Goal: Information Seeking & Learning: Learn about a topic

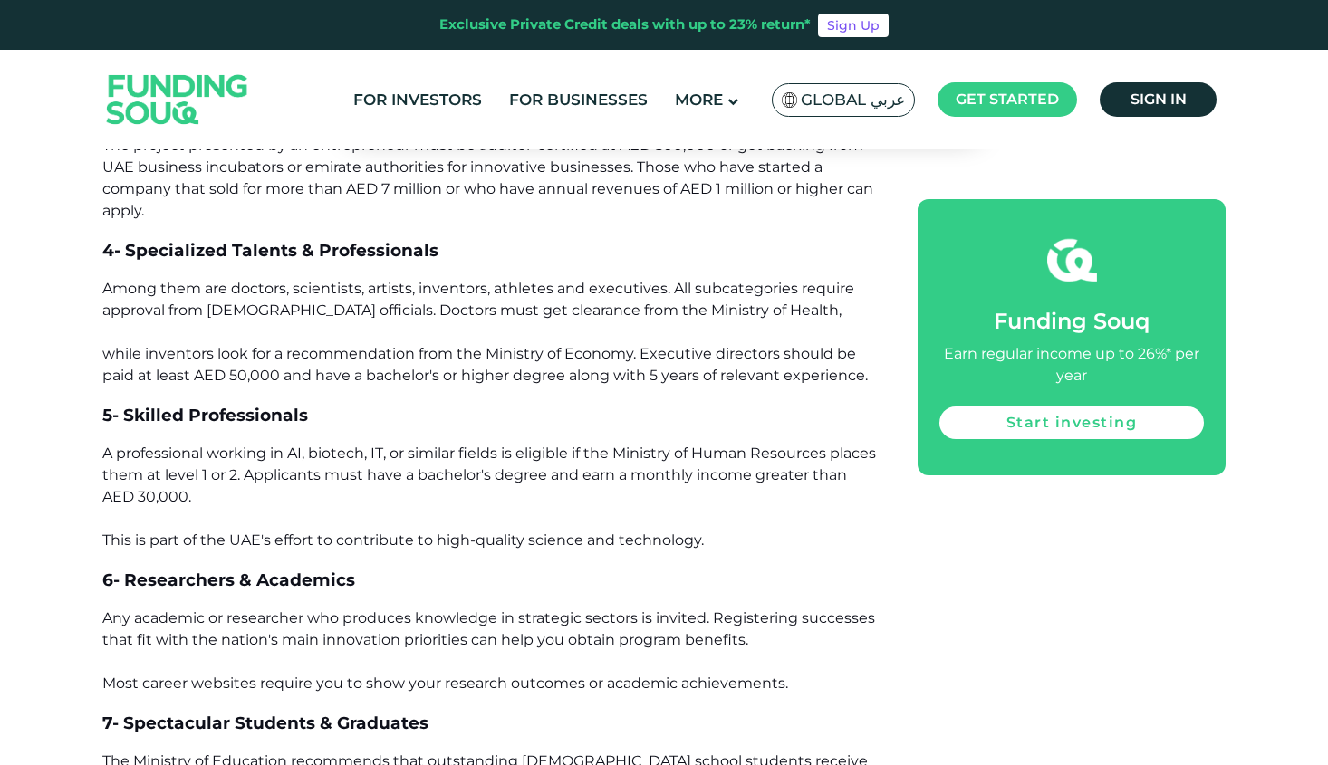
scroll to position [2006, 0]
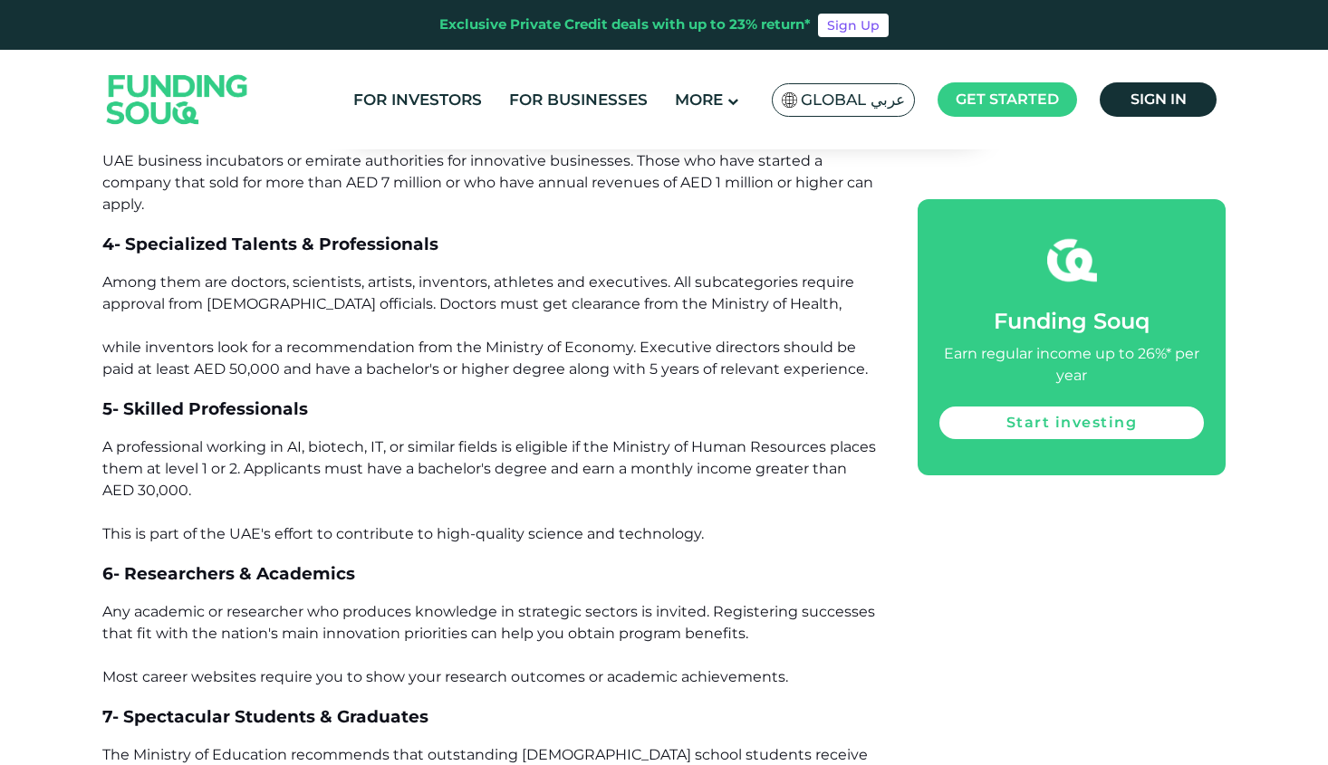
click at [254, 130] on img at bounding box center [178, 98] width 178 height 91
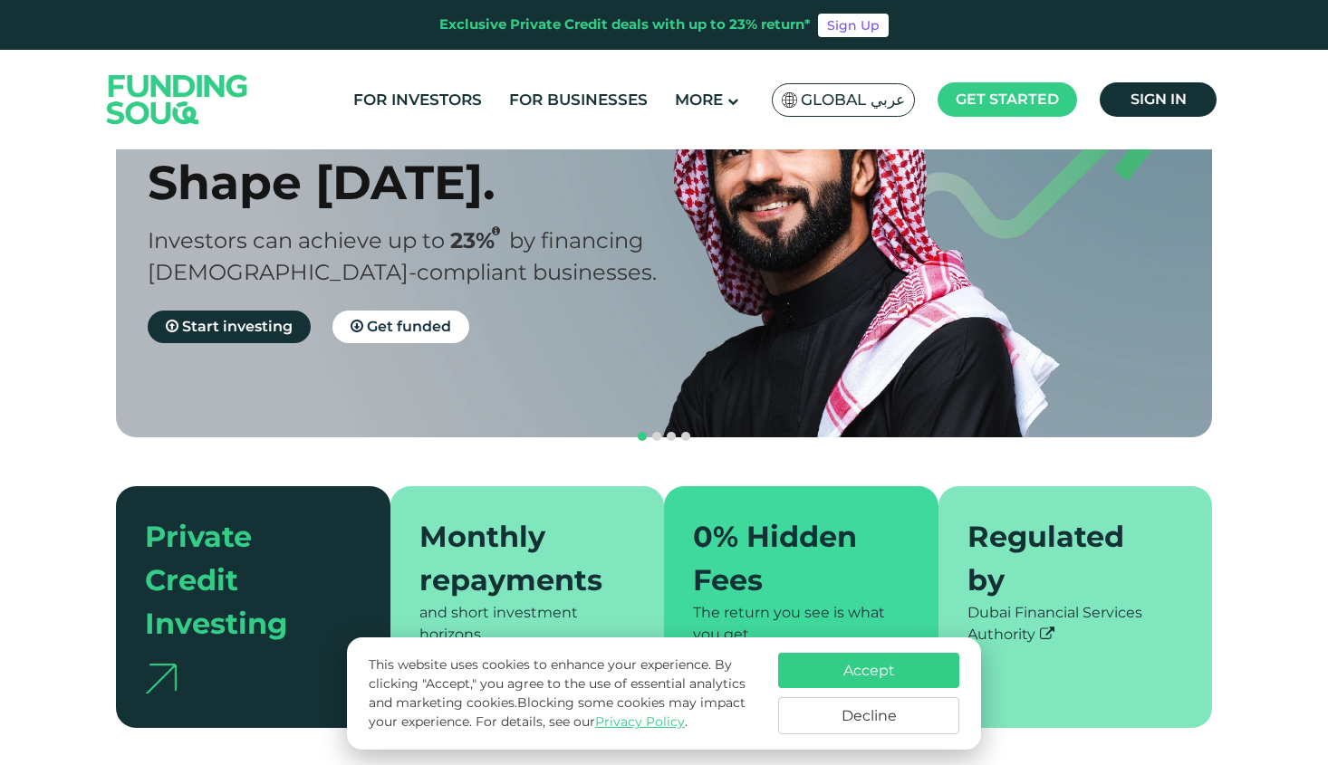
scroll to position [69, 0]
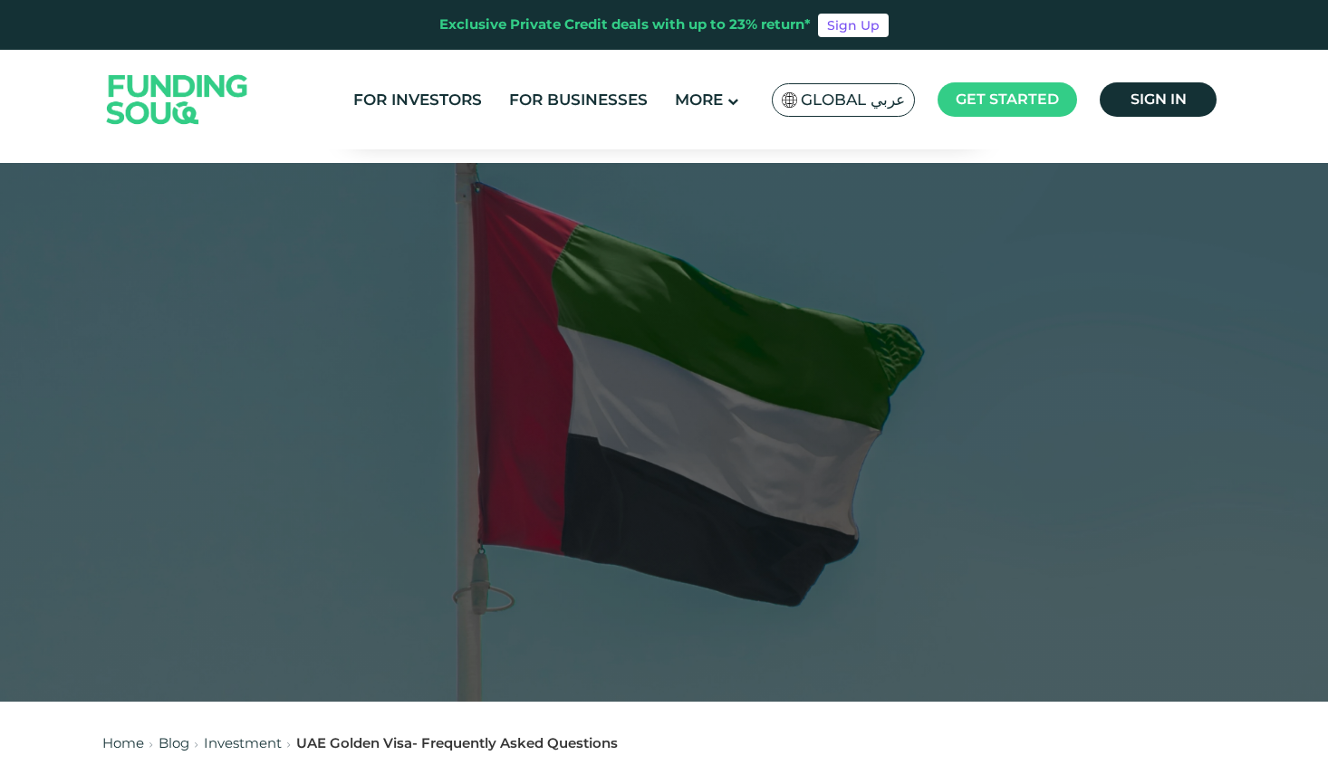
click at [323, 20] on div "Exclusive Private Credit deals with up to 23% return* Sign Up" at bounding box center [664, 25] width 1328 height 50
